Goal: Task Accomplishment & Management: Complete application form

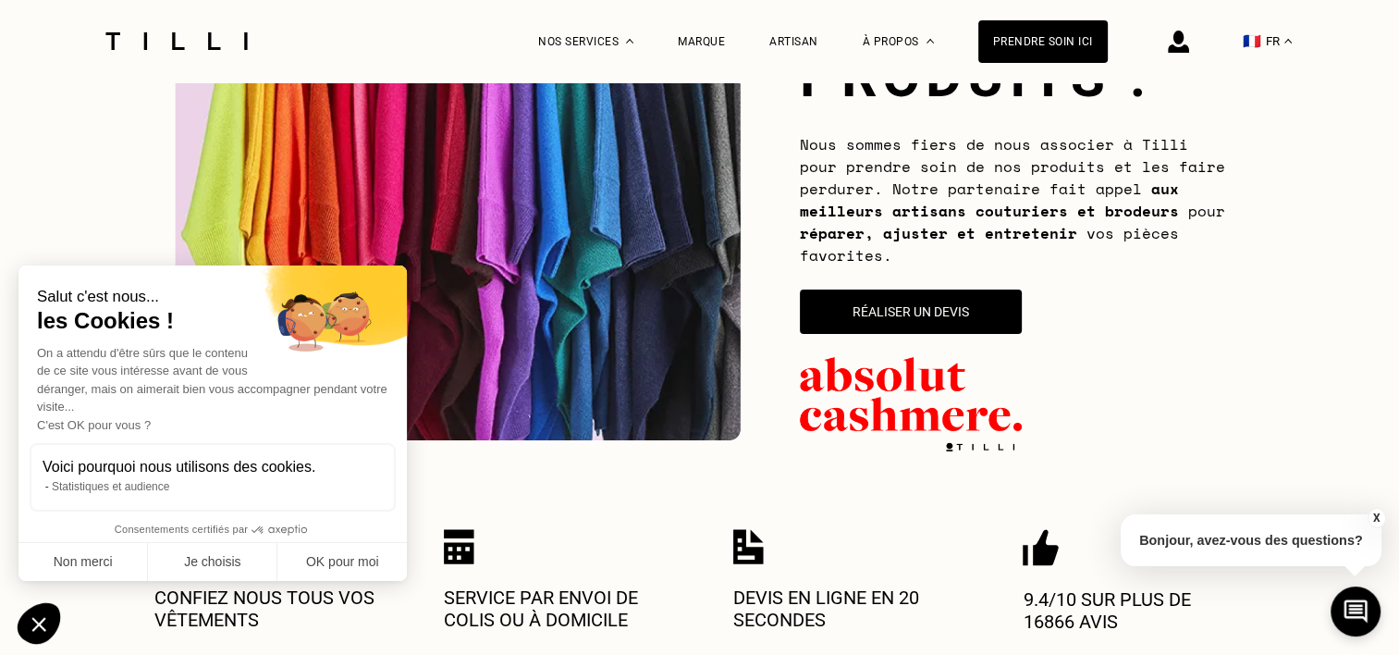
scroll to position [185, 0]
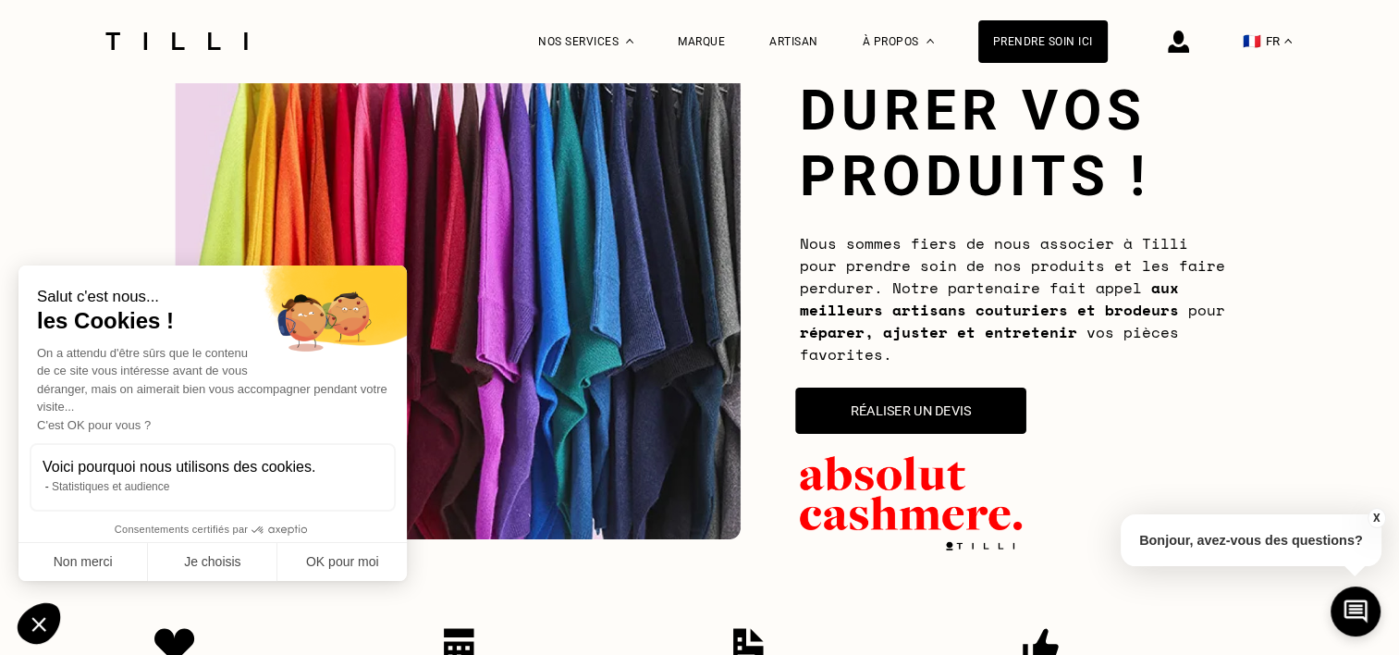
click at [946, 409] on button "Réaliser un devis" at bounding box center [910, 411] width 231 height 46
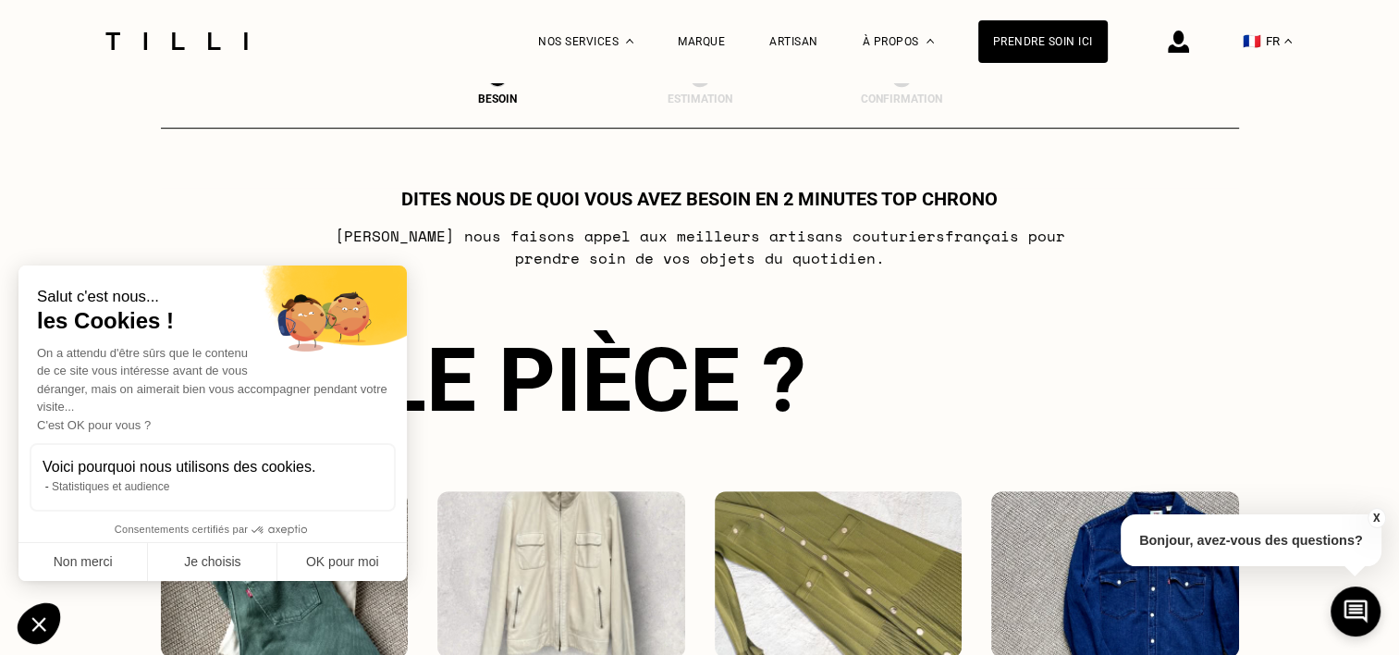
scroll to position [1013, 0]
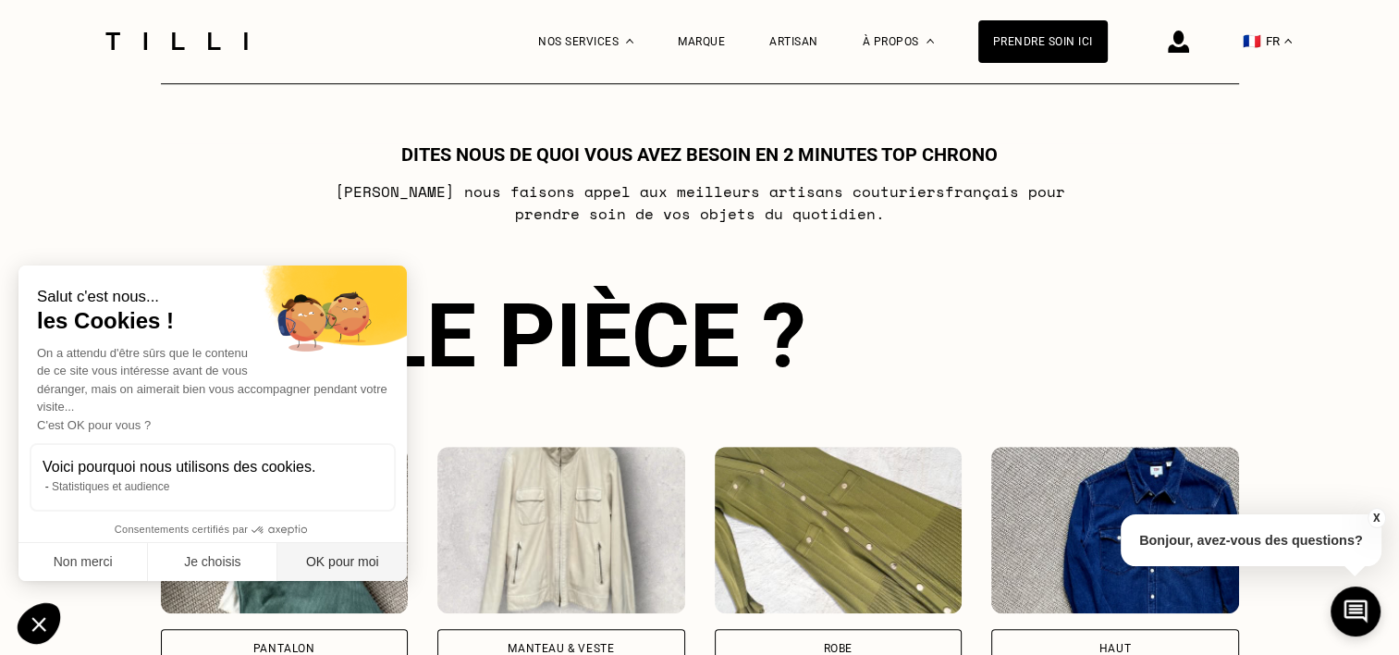
click at [296, 565] on button "OK pour moi" at bounding box center [341, 562] width 129 height 39
checkbox input "true"
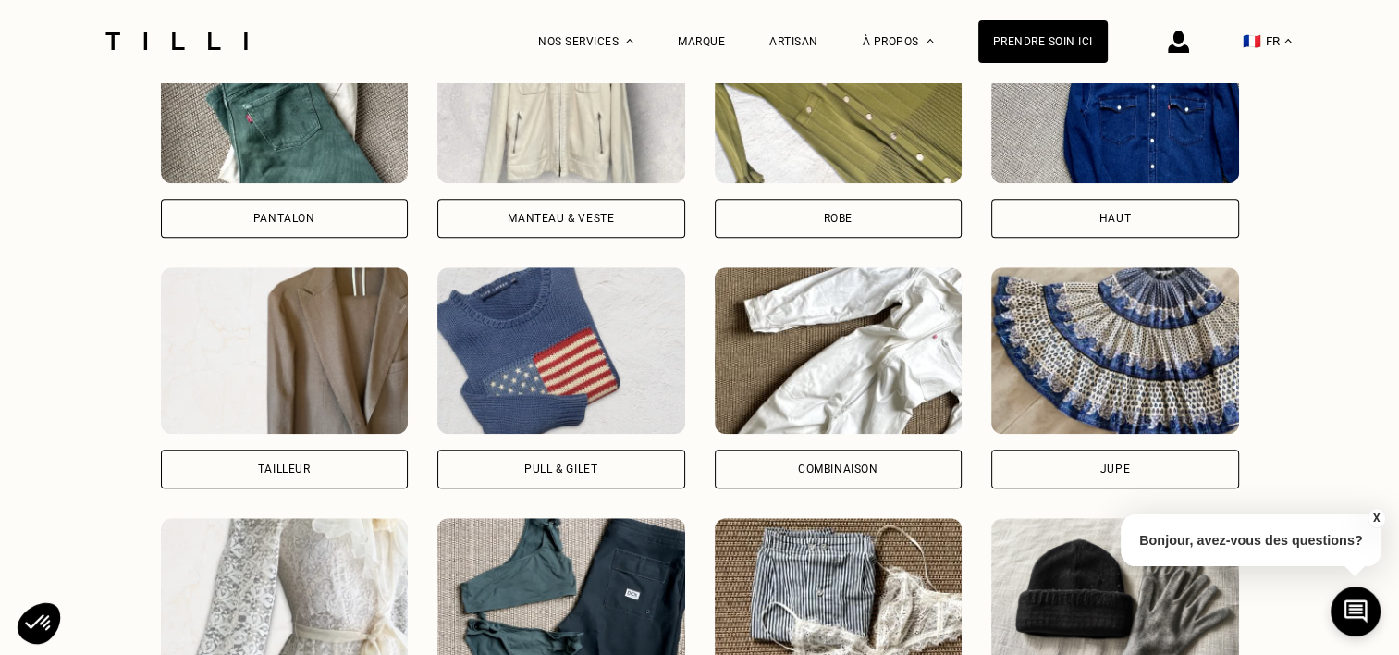
scroll to position [1475, 0]
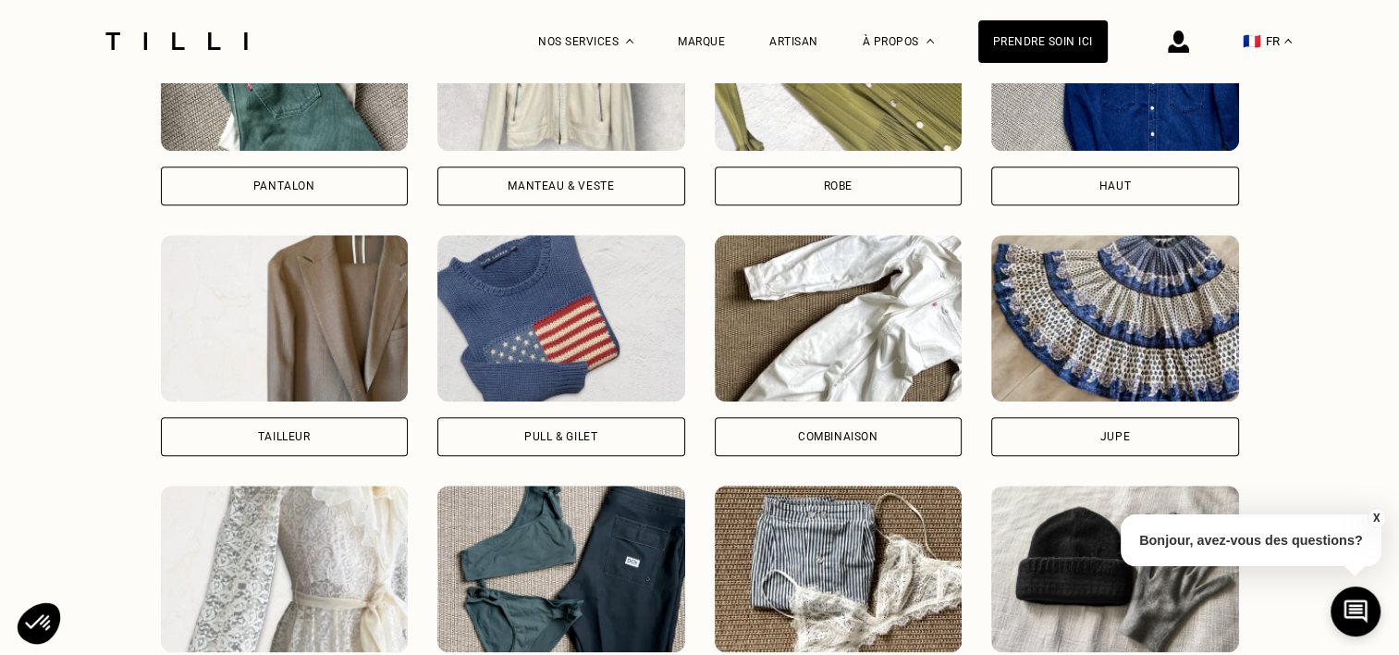
click at [554, 434] on div "Pull & gilet" at bounding box center [560, 436] width 73 height 11
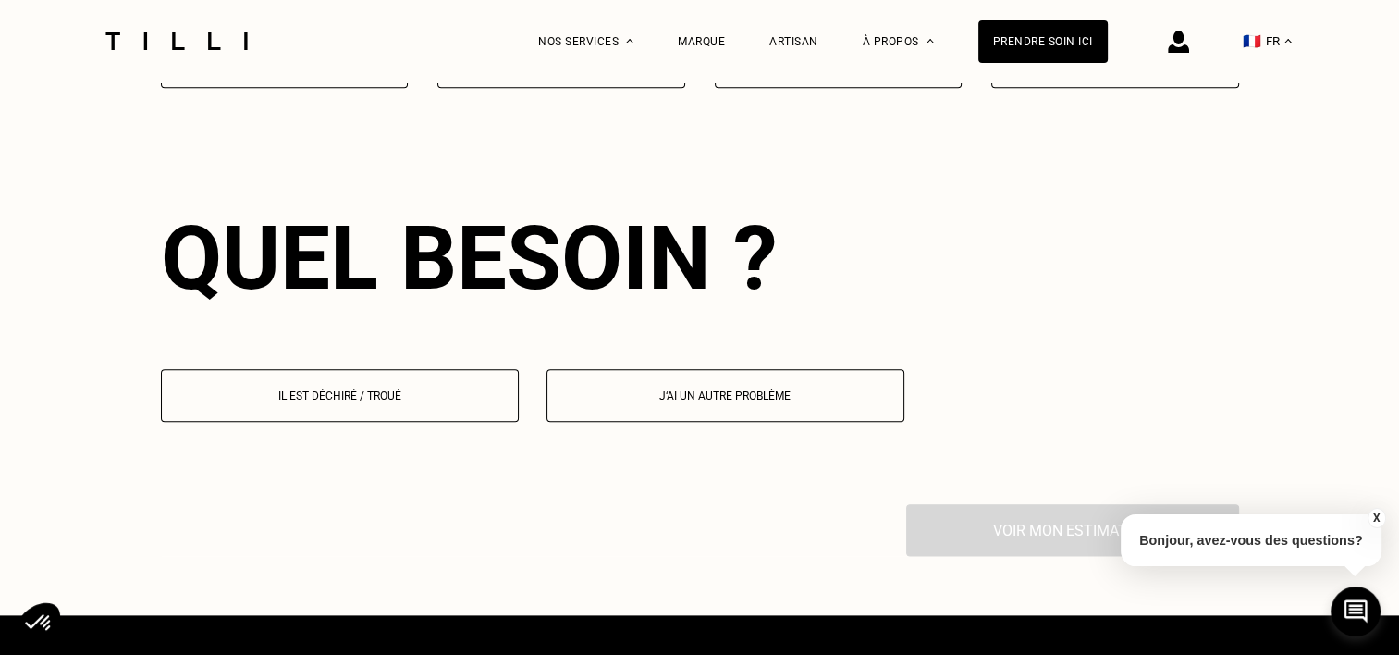
scroll to position [2127, 0]
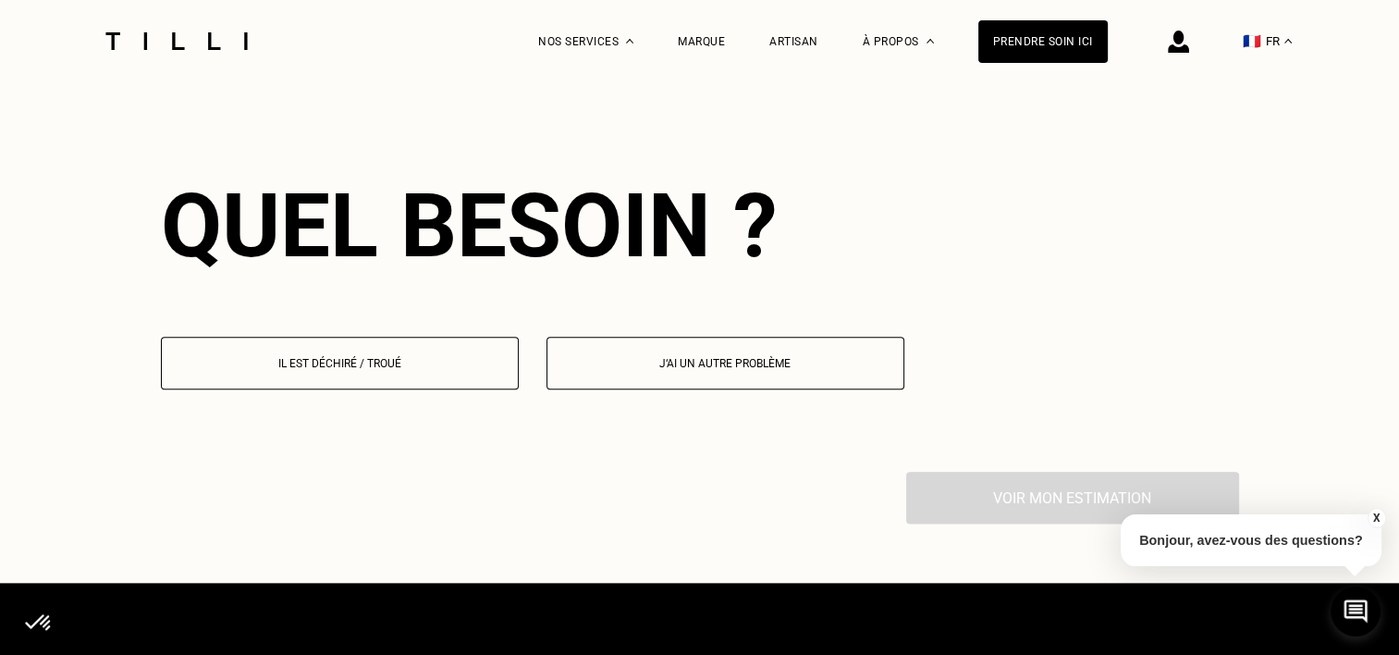
click at [442, 361] on p "Il est déchiré / troué" at bounding box center [340, 363] width 338 height 13
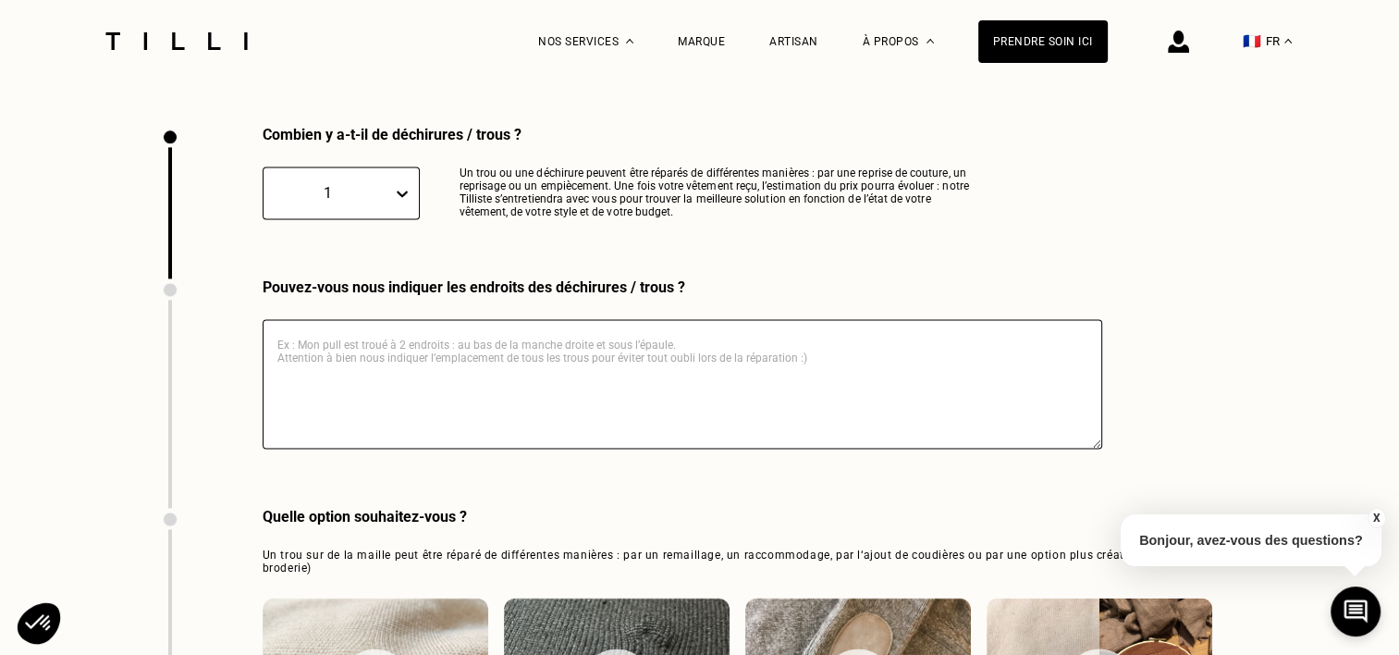
scroll to position [2486, 0]
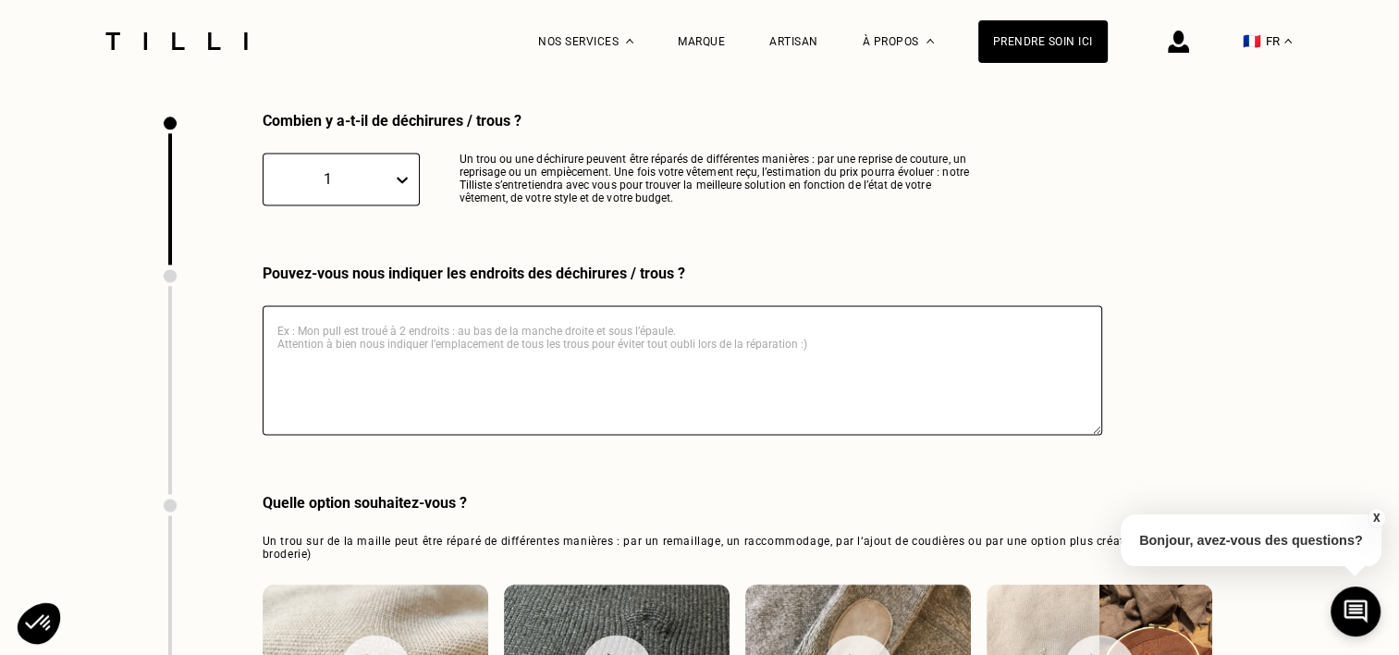
click at [393, 185] on icon at bounding box center [402, 179] width 18 height 18
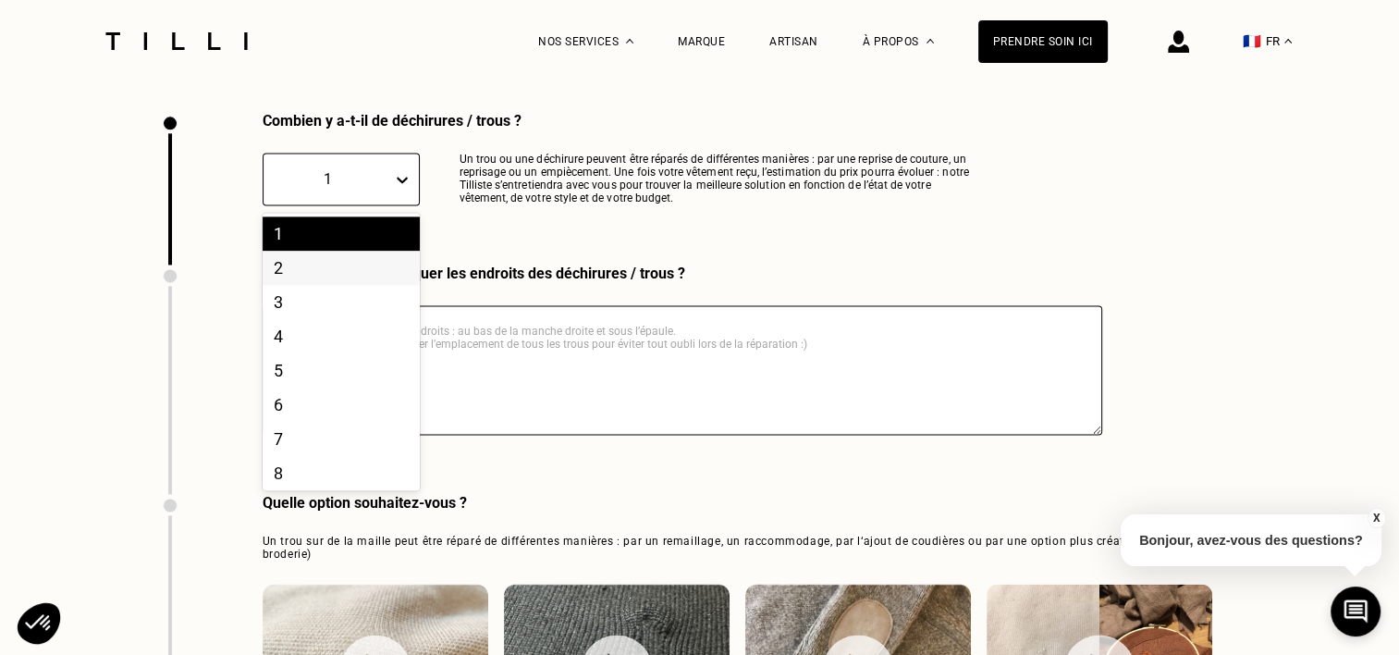
click at [341, 274] on div "2" at bounding box center [341, 268] width 157 height 34
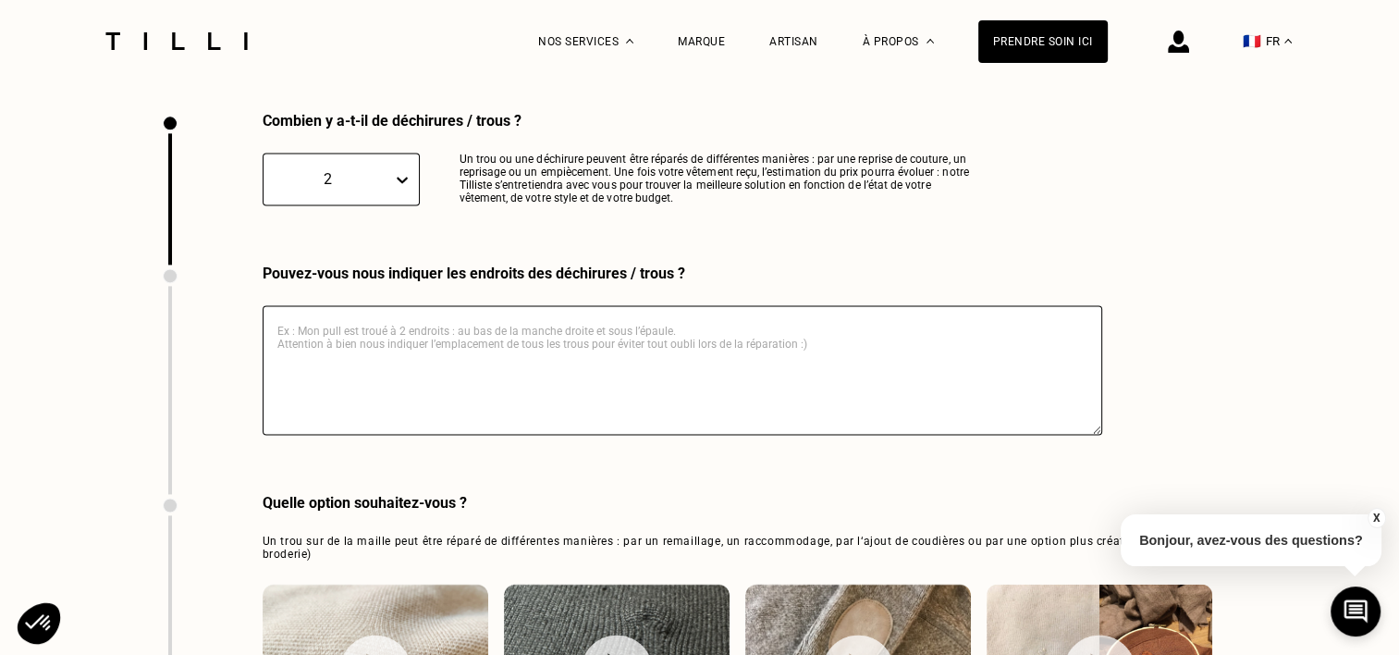
click at [374, 333] on textarea at bounding box center [683, 369] width 840 height 129
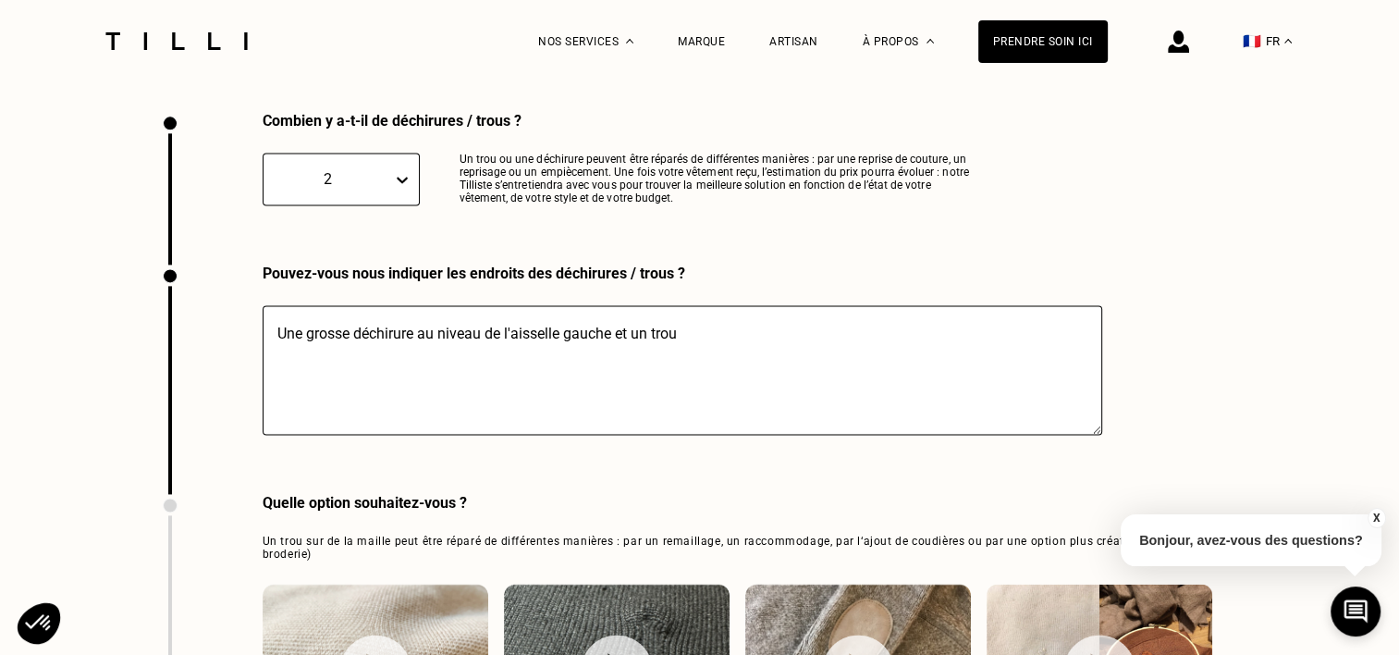
click at [640, 340] on textarea "Une grosse déchirure au niveau de l'aisselle gauche et un trou" at bounding box center [683, 369] width 840 height 129
click at [277, 331] on textarea "Une grosse déchirure au niveau de l'aisselle gauche et un trou" at bounding box center [683, 369] width 840 height 129
click at [372, 339] on textarea "Deux larges grosse déchirure au niveau de l'aisselle gauche et un trou" at bounding box center [683, 369] width 840 height 129
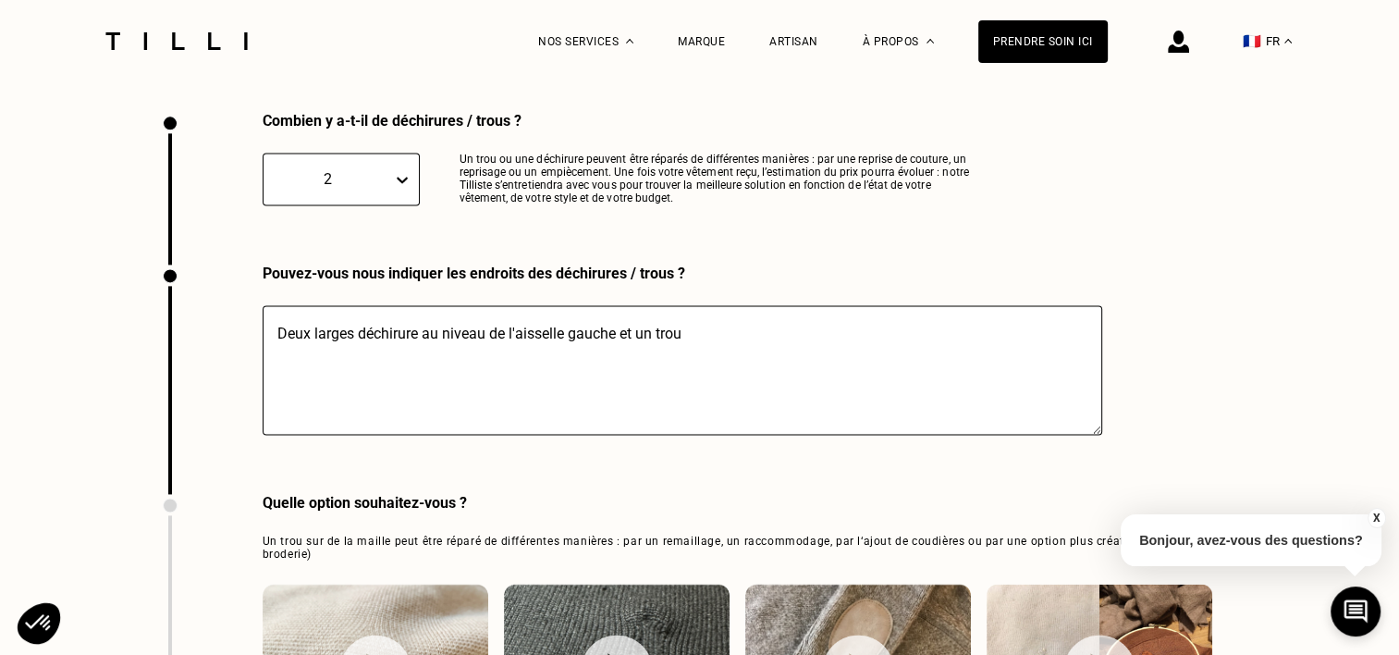
click at [413, 337] on textarea "Deux larges déchirure au niveau de l'aisselle gauche et un trou" at bounding box center [683, 369] width 840 height 129
click at [494, 337] on textarea "Deux larges déchirures au niveau de l'aisselle gauche et un trou" at bounding box center [683, 369] width 840 height 129
click at [645, 335] on textarea "Deux larges déchirures au niveau de l'aisselle gauche et un trou" at bounding box center [683, 369] width 840 height 129
drag, startPoint x: 645, startPoint y: 335, endPoint x: 691, endPoint y: 338, distance: 46.3
click at [691, 338] on textarea "Deux larges déchirures au niveau de l'aisselle gauche et un trou" at bounding box center [683, 369] width 840 height 129
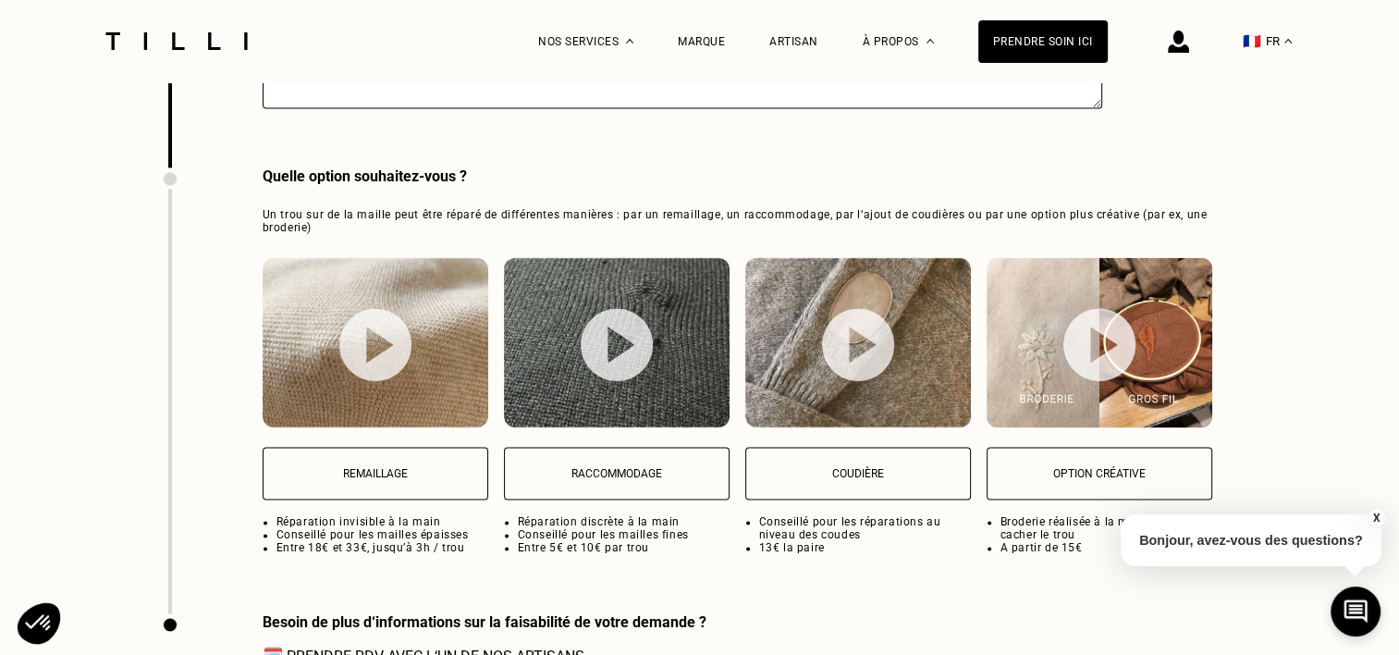
scroll to position [2856, 0]
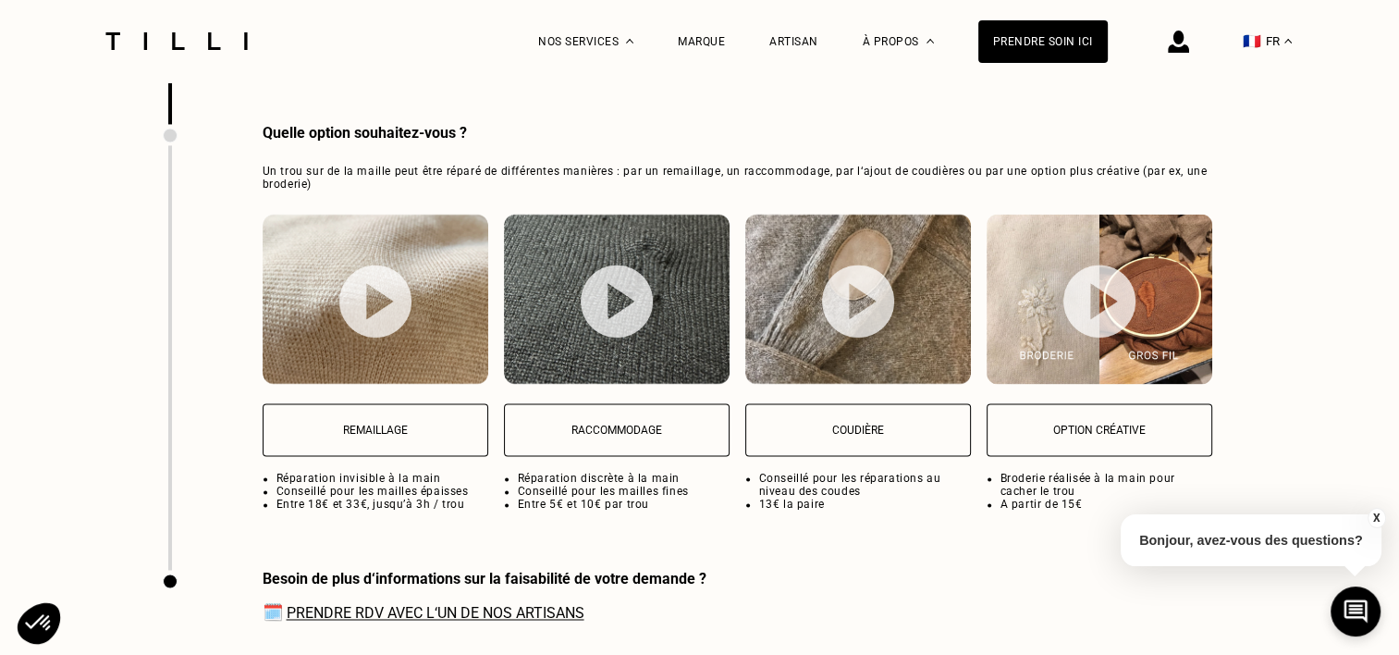
type textarea "Deux larges déchirures au niveau de l'aisselle gauche et en bas de la manche dr…"
click at [368, 437] on p "Remaillage" at bounding box center [375, 430] width 205 height 13
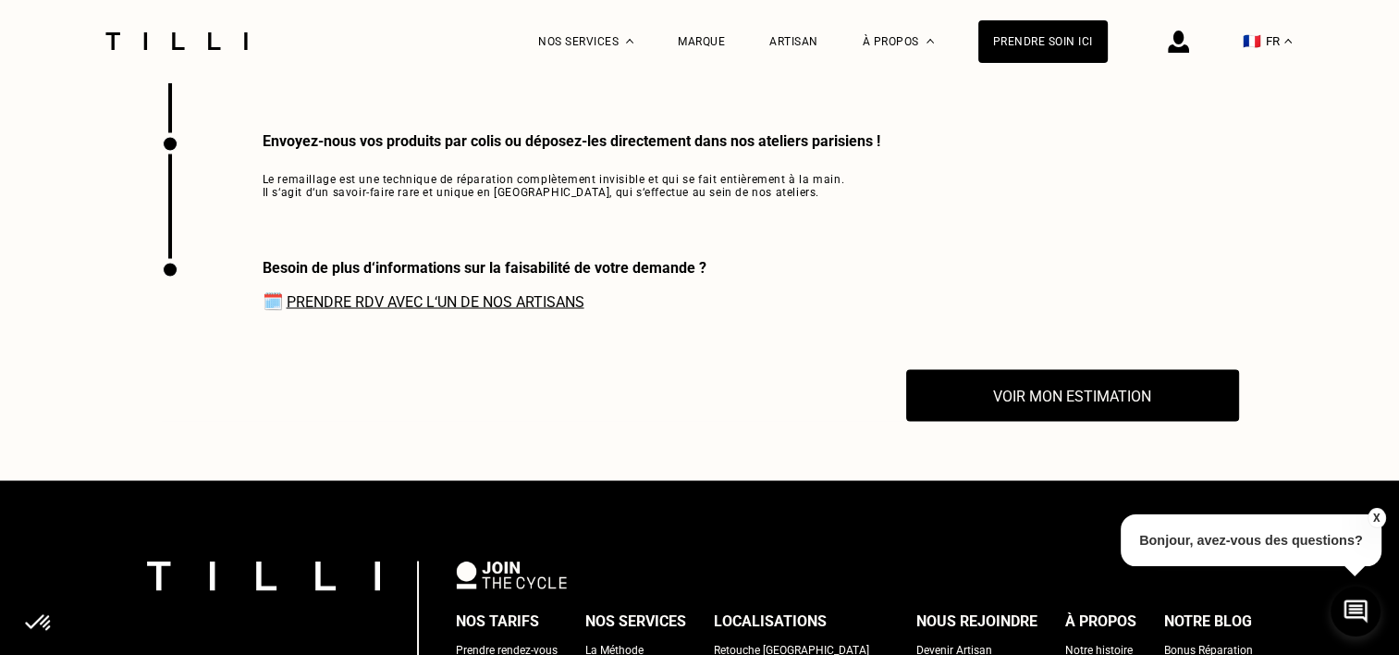
scroll to position [3318, 0]
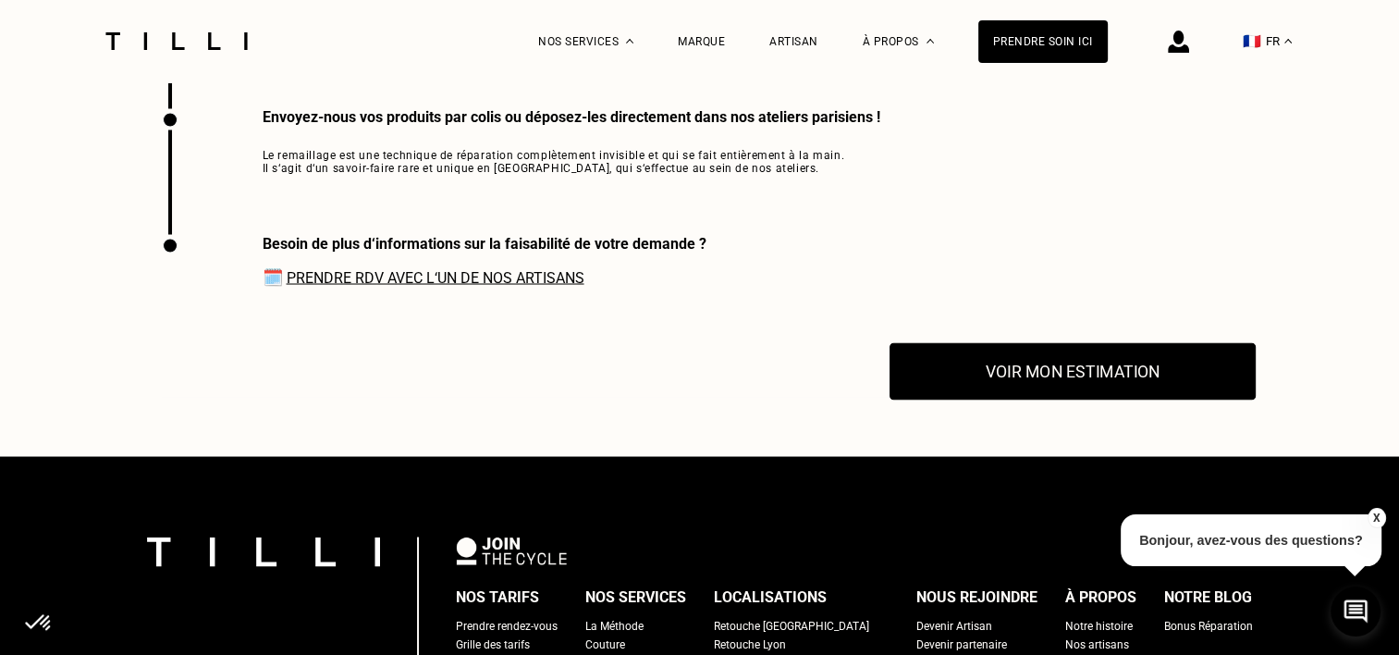
click at [988, 368] on button "Voir mon estimation" at bounding box center [1073, 371] width 366 height 57
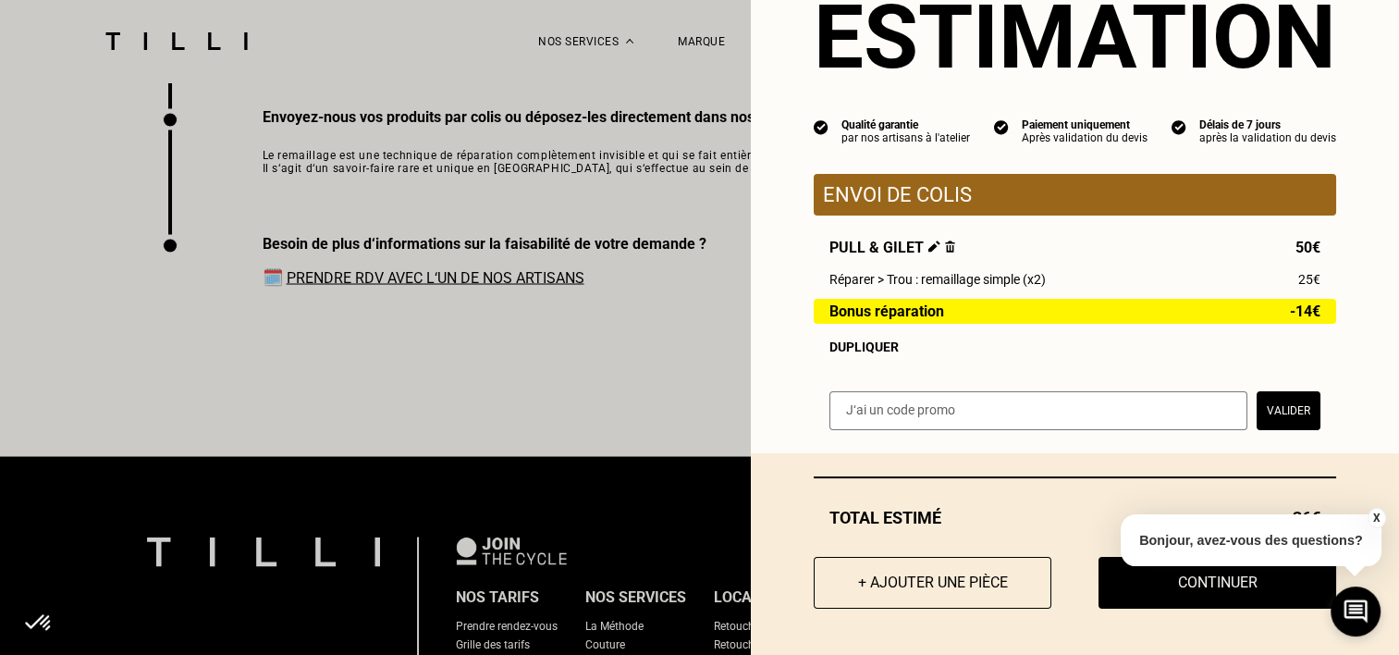
scroll to position [3410, 0]
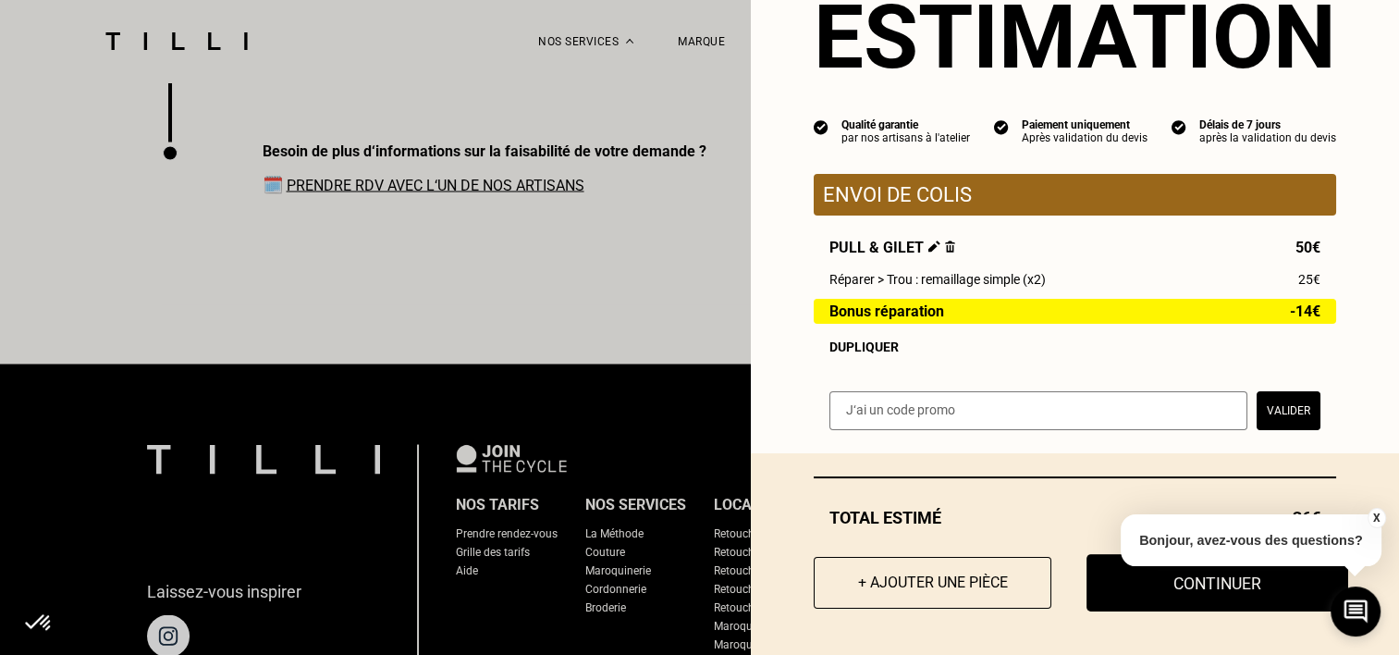
click at [1168, 590] on button "Continuer" at bounding box center [1218, 582] width 262 height 57
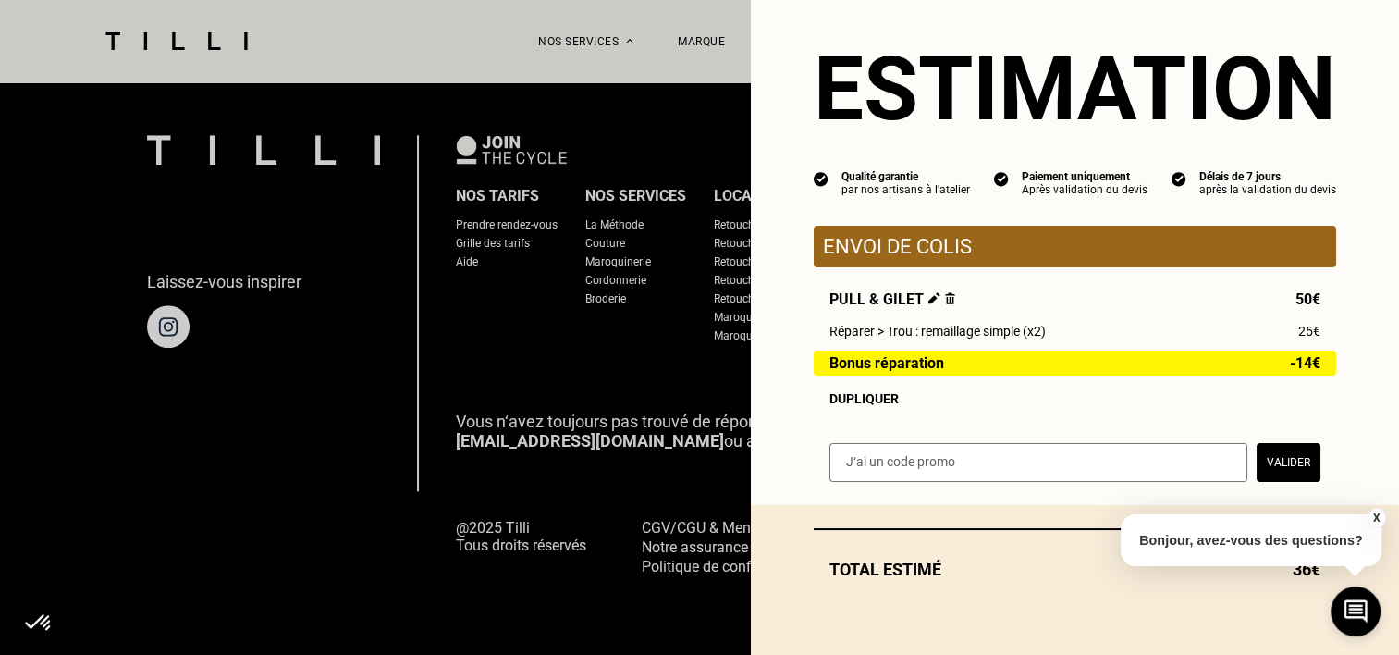
scroll to position [1797, 0]
select select "FR"
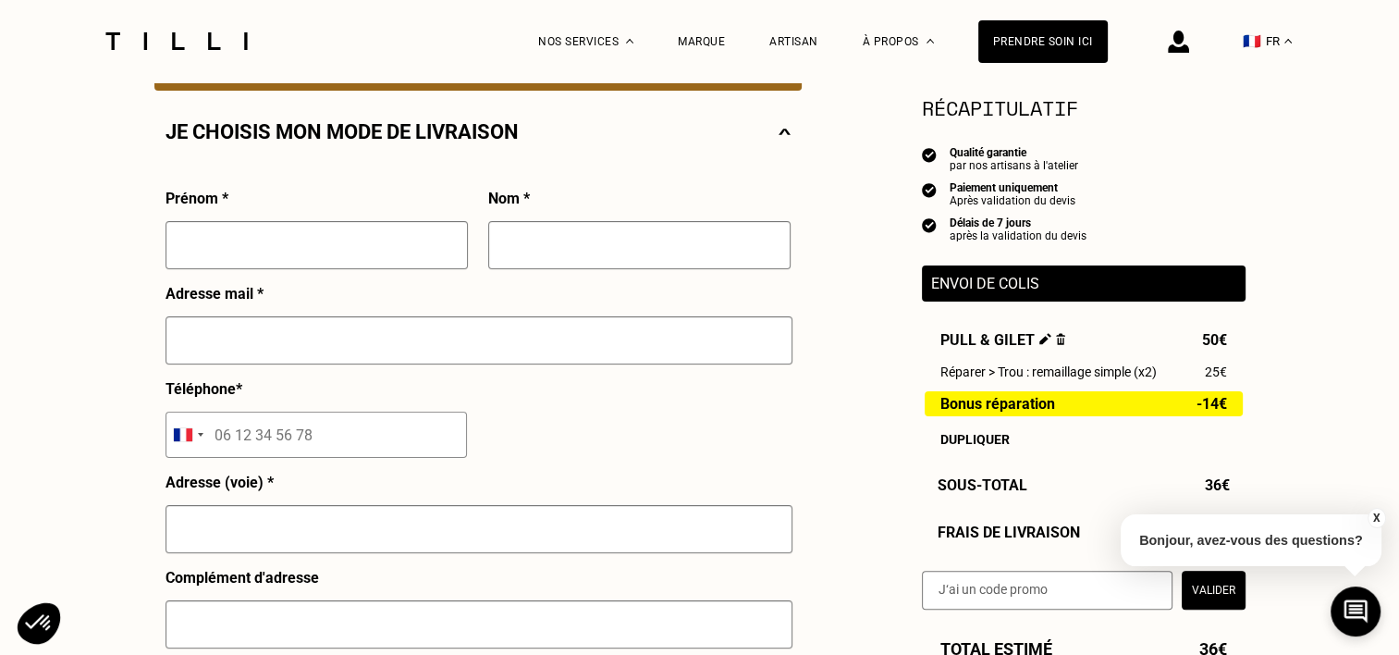
scroll to position [370, 0]
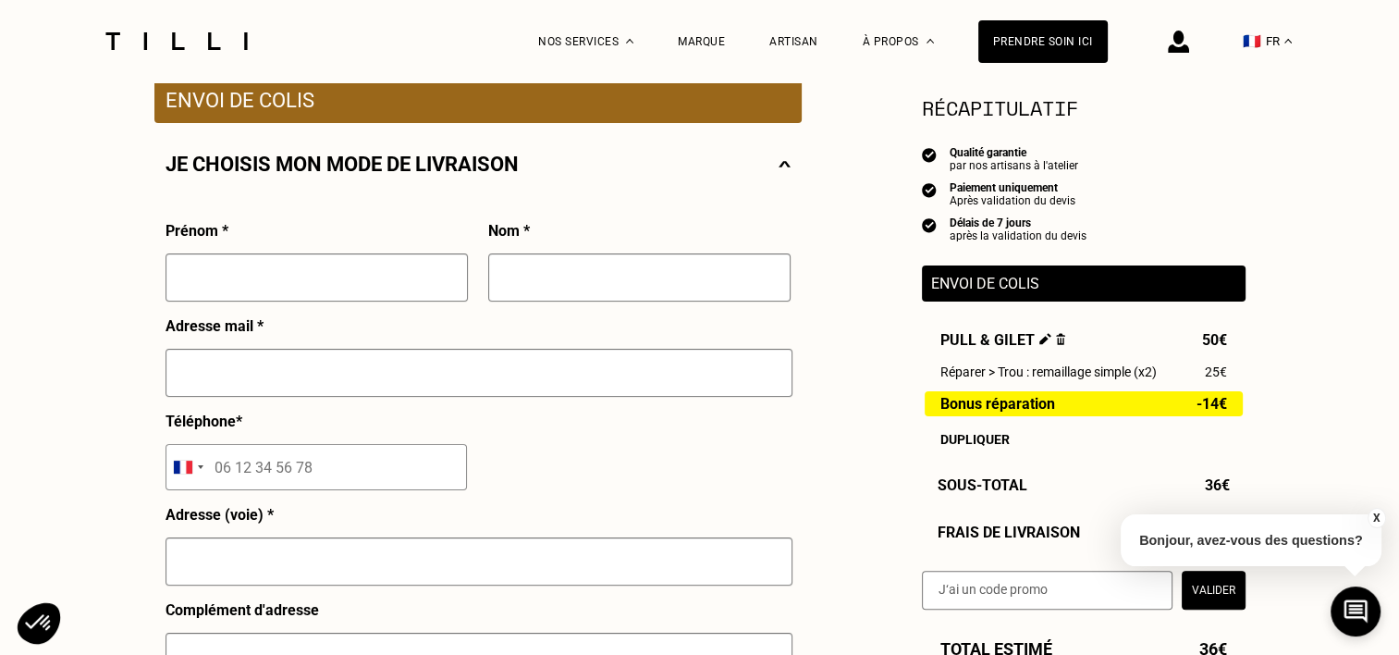
click at [329, 285] on input "text" at bounding box center [317, 277] width 302 height 48
type input "[PERSON_NAME]"
type input "Guébel"
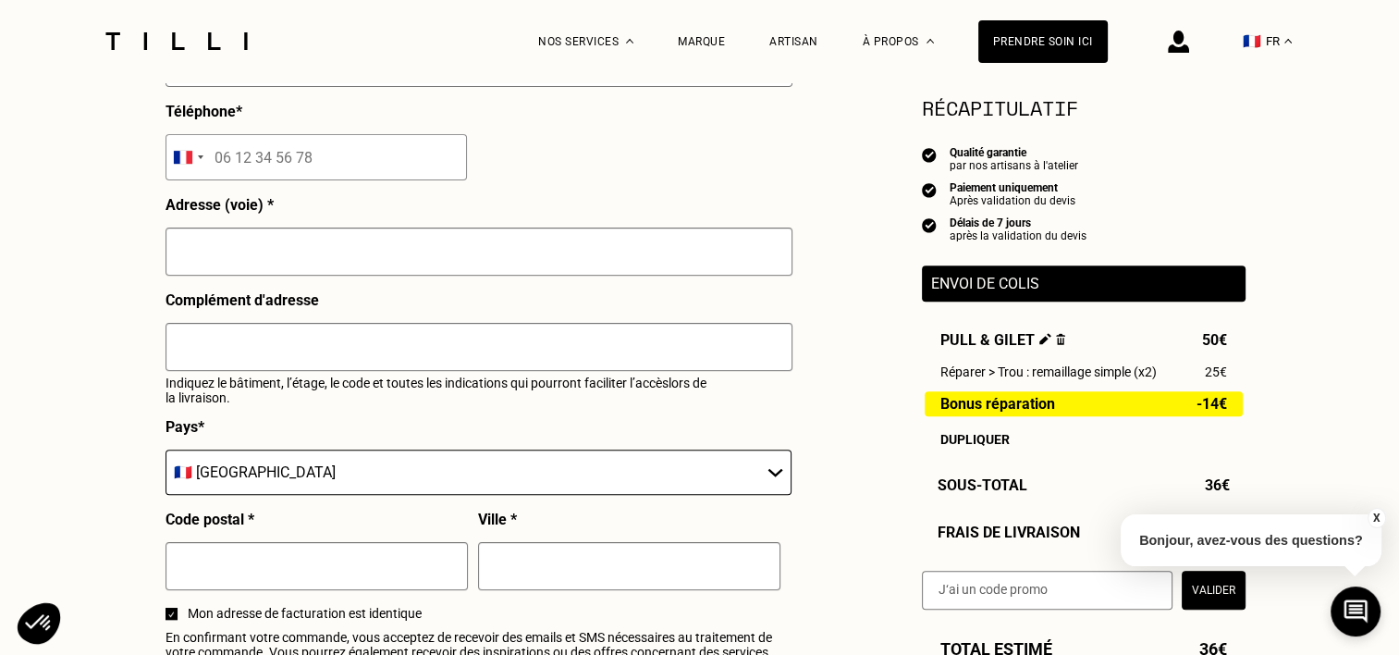
scroll to position [555, 0]
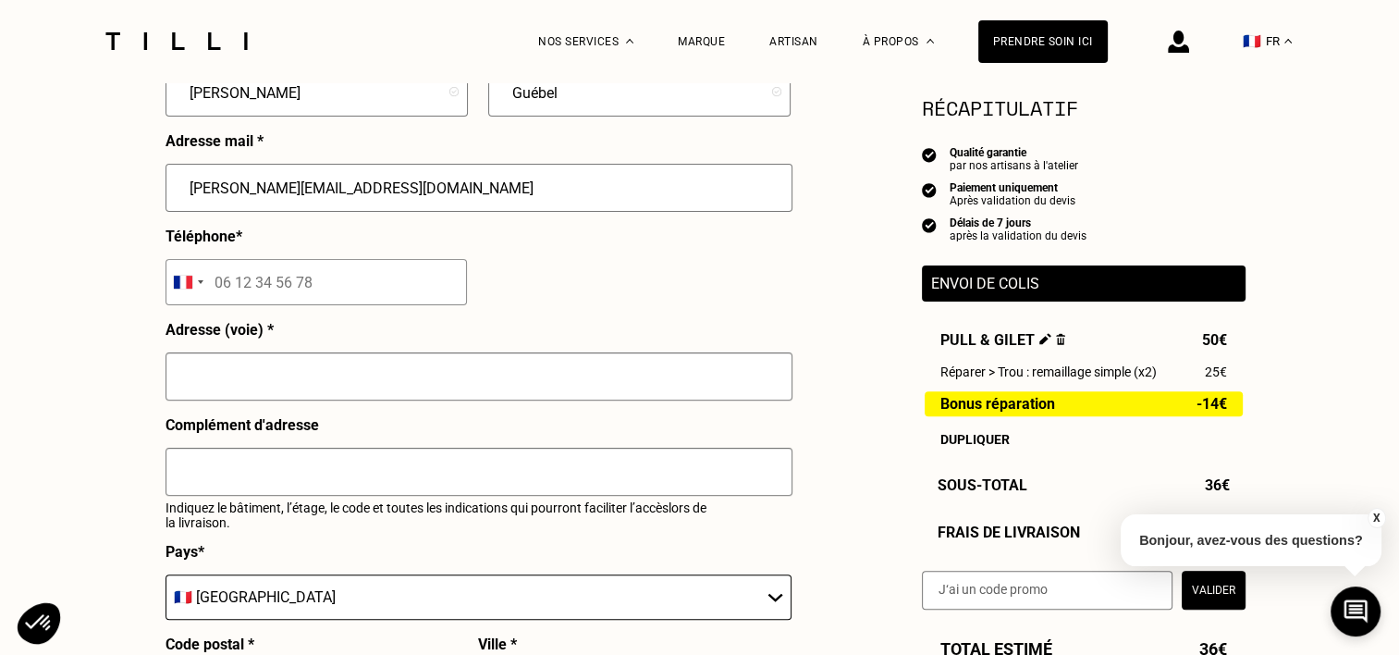
type input "[PERSON_NAME][EMAIL_ADDRESS][DOMAIN_NAME]"
click at [321, 284] on input "tel" at bounding box center [317, 282] width 302 height 46
type input "06 18 07 56 77"
click at [350, 388] on input "text" at bounding box center [479, 376] width 627 height 48
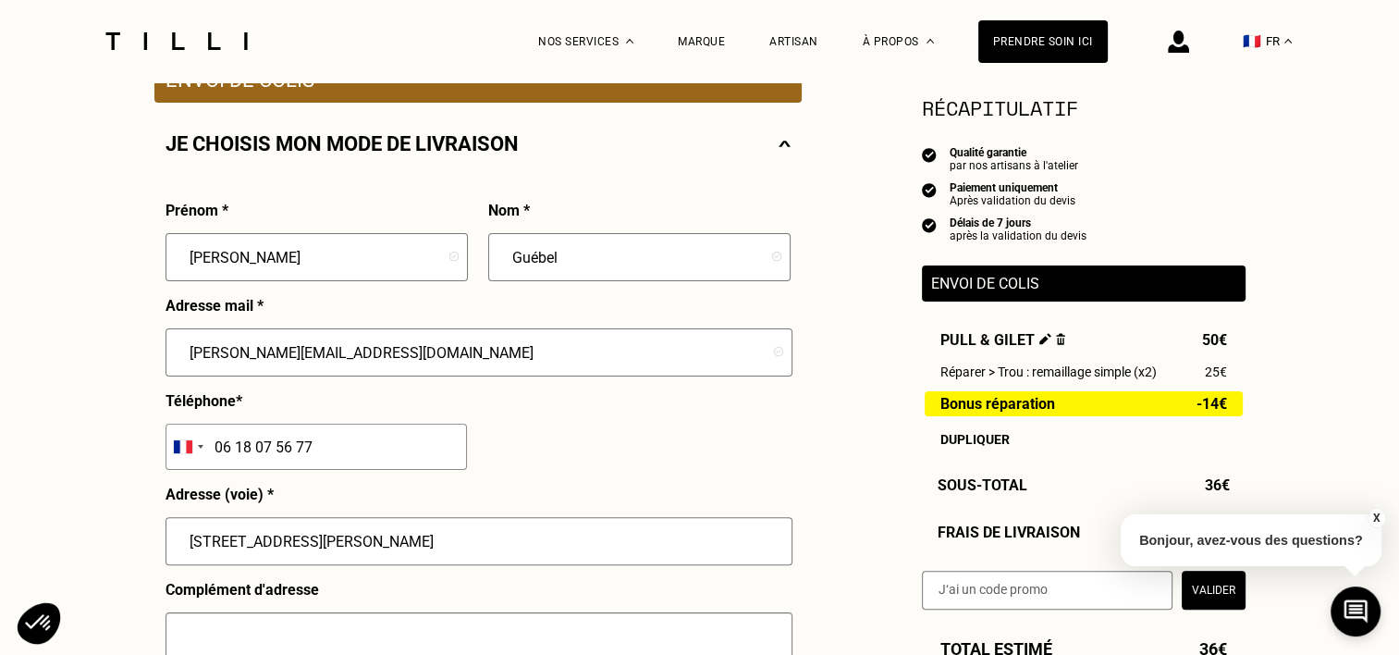
scroll to position [277, 0]
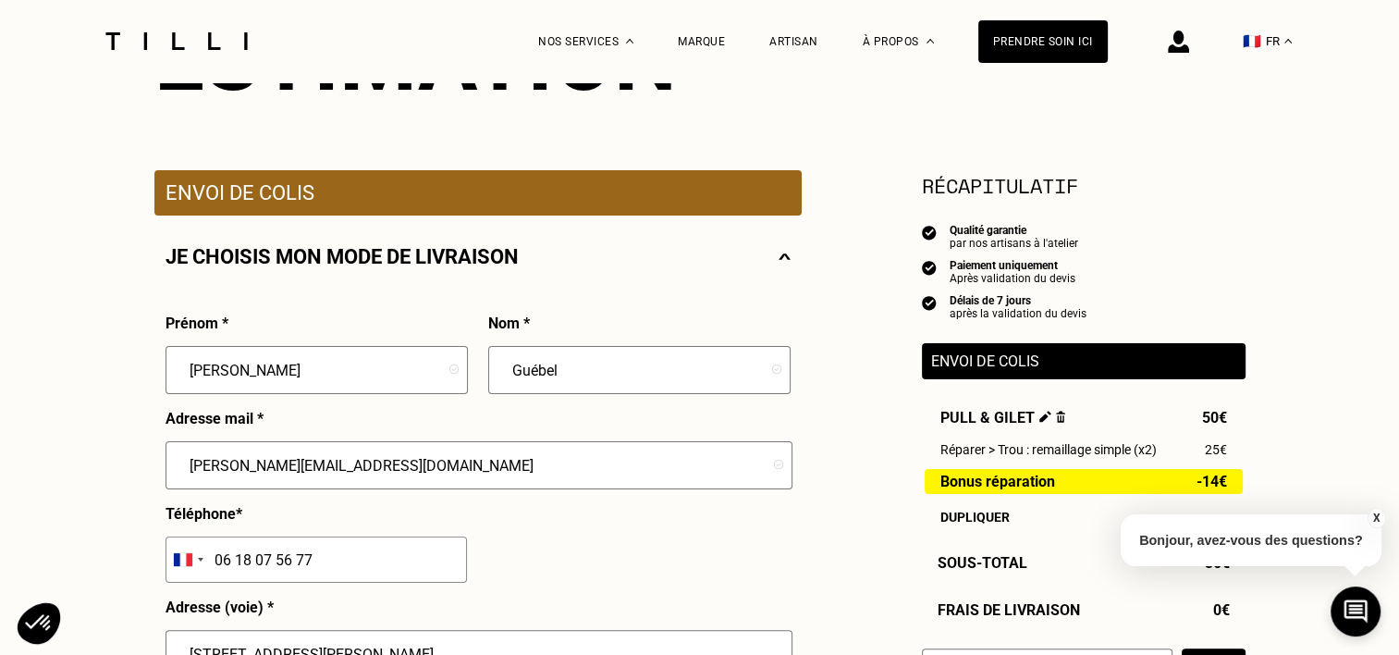
type input "[STREET_ADDRESS][PERSON_NAME]"
click at [206, 59] on div at bounding box center [176, 41] width 155 height 82
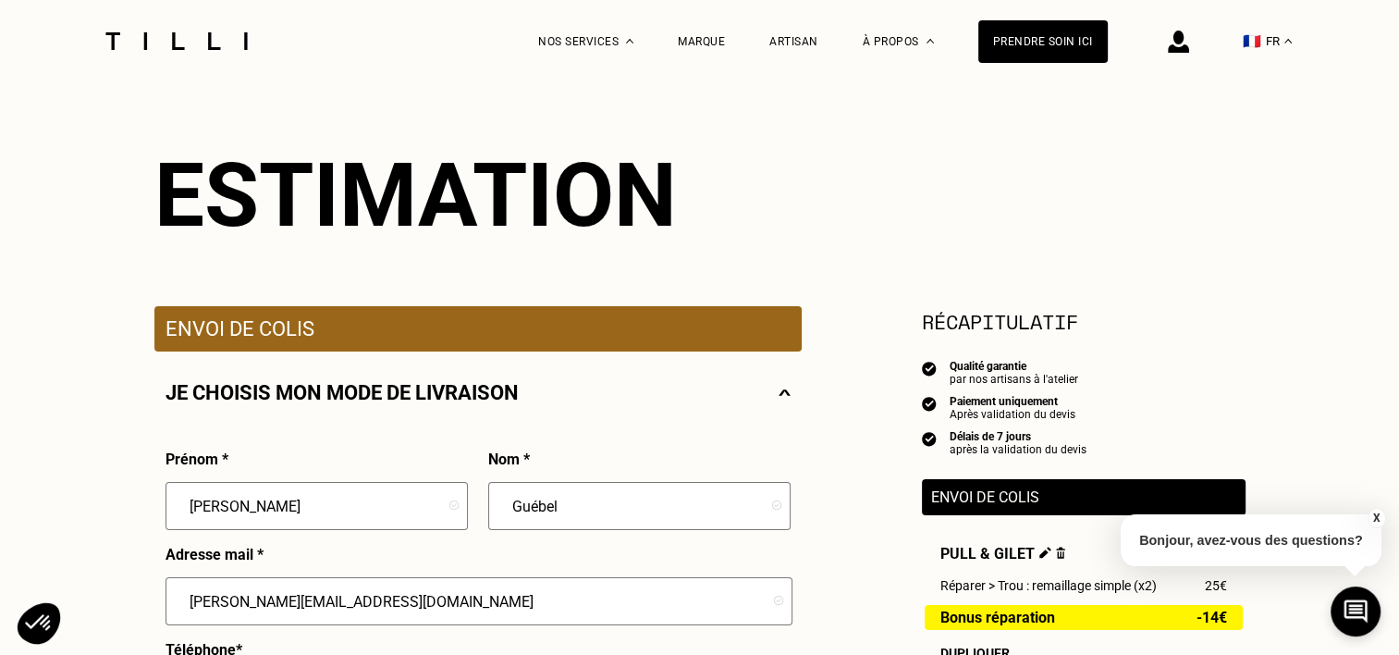
scroll to position [0, 0]
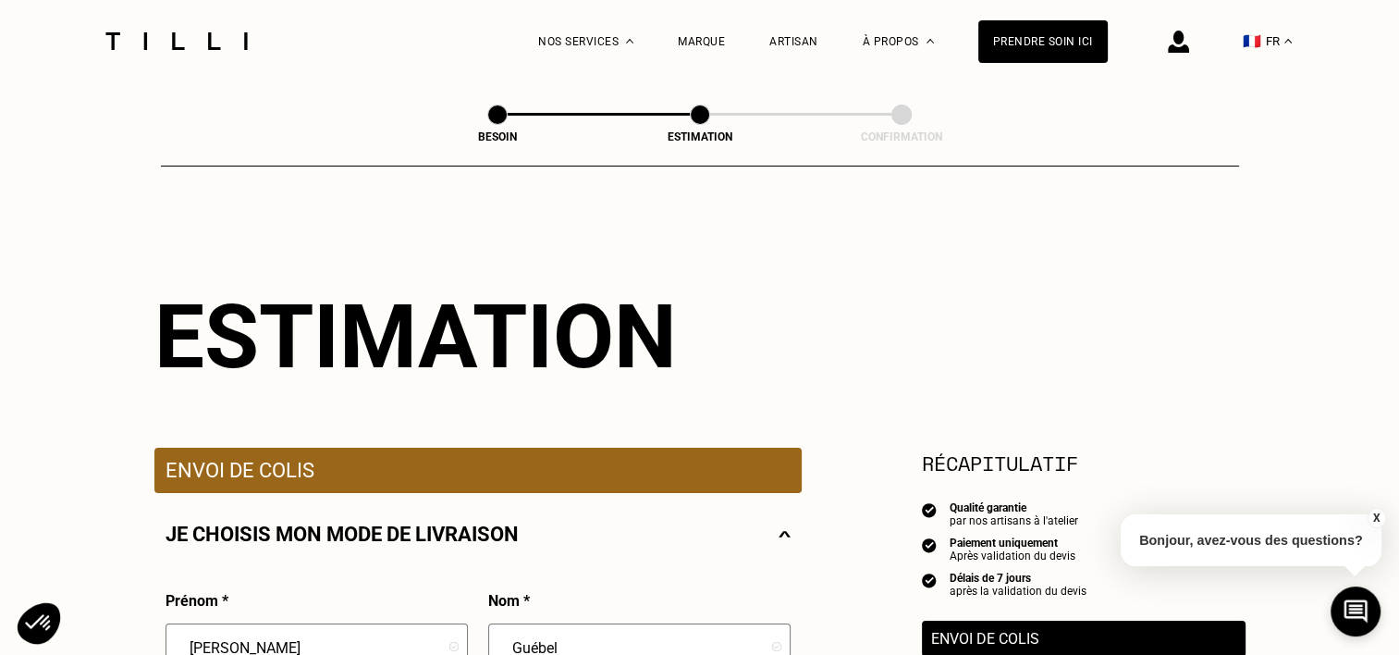
click at [201, 41] on img at bounding box center [176, 41] width 155 height 18
